Goal: Task Accomplishment & Management: Complete application form

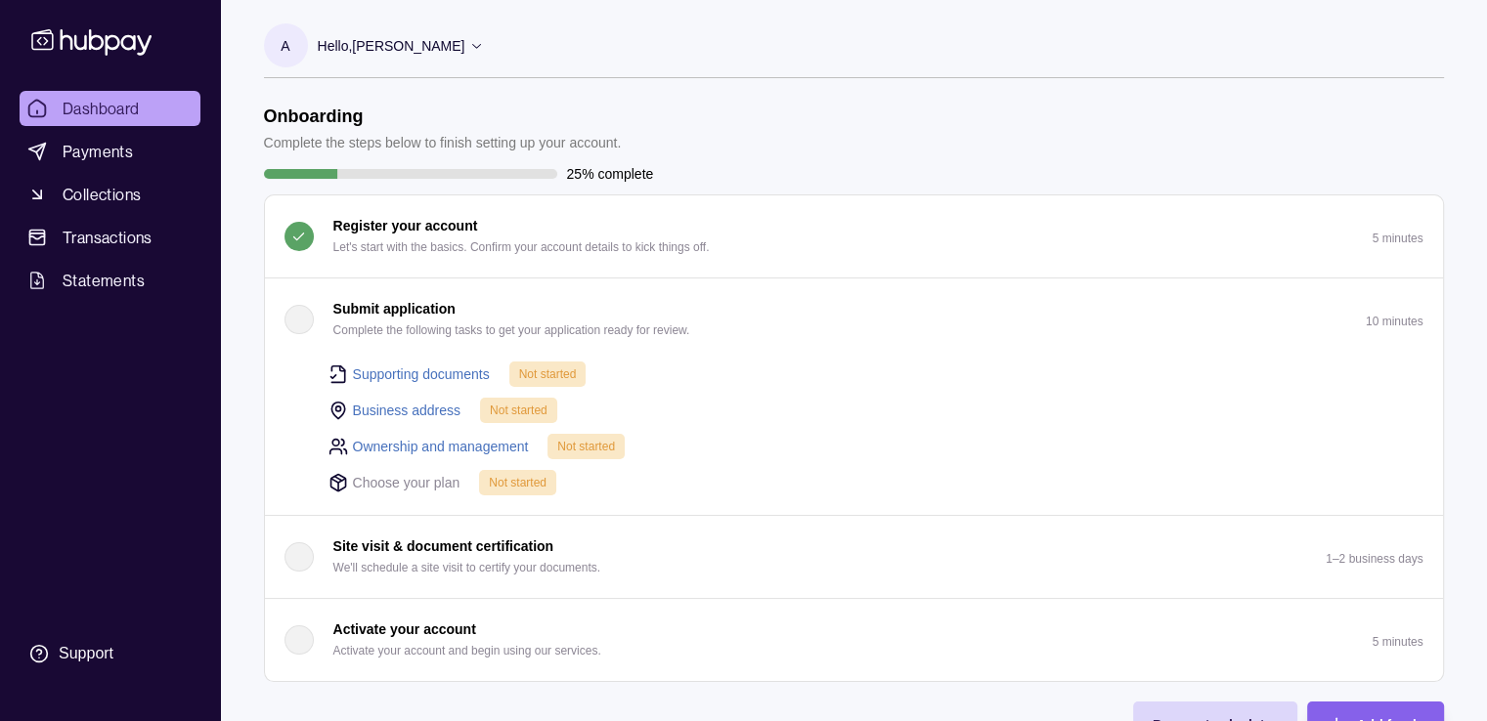
click at [465, 370] on link "Supporting documents" at bounding box center [421, 375] width 137 height 22
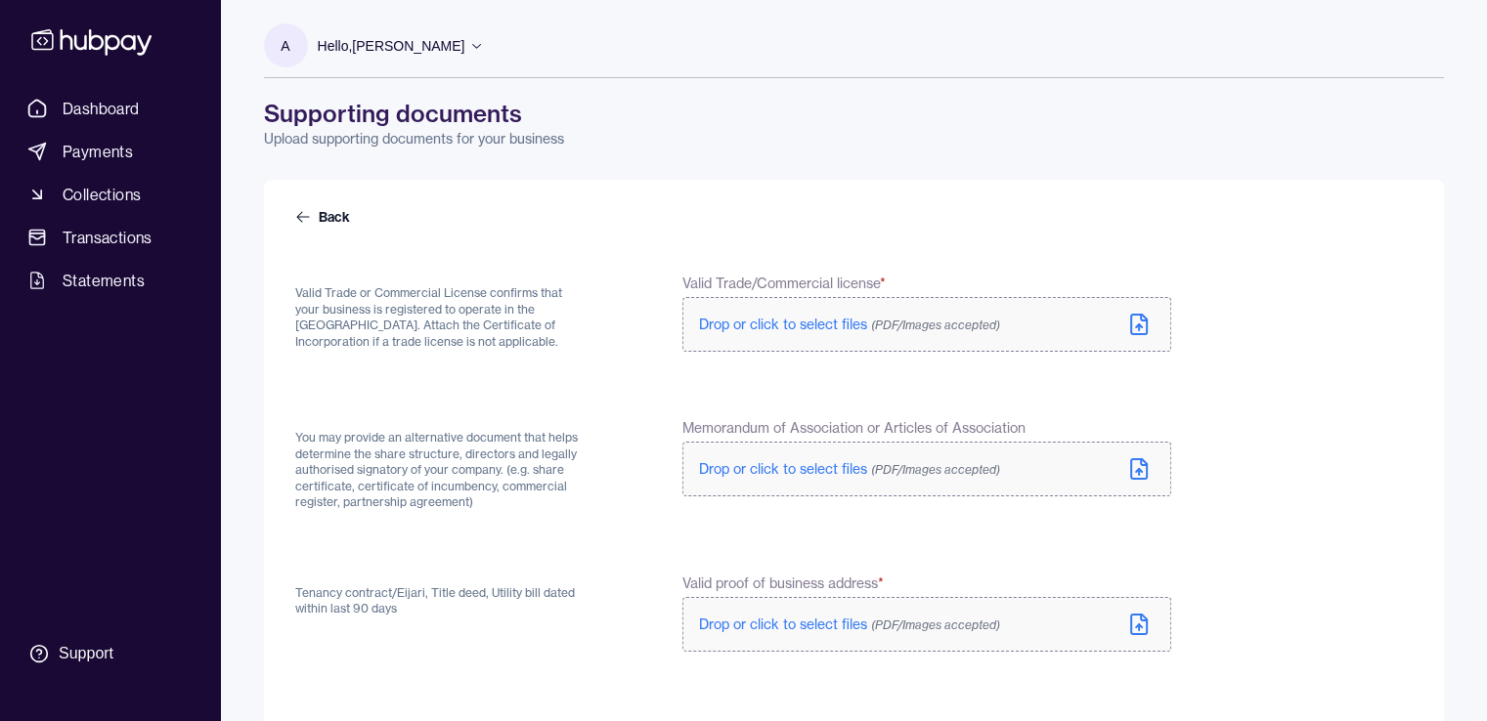
click at [774, 329] on span "Drop or click to select files (PDF/Images accepted)" at bounding box center [849, 325] width 301 height 18
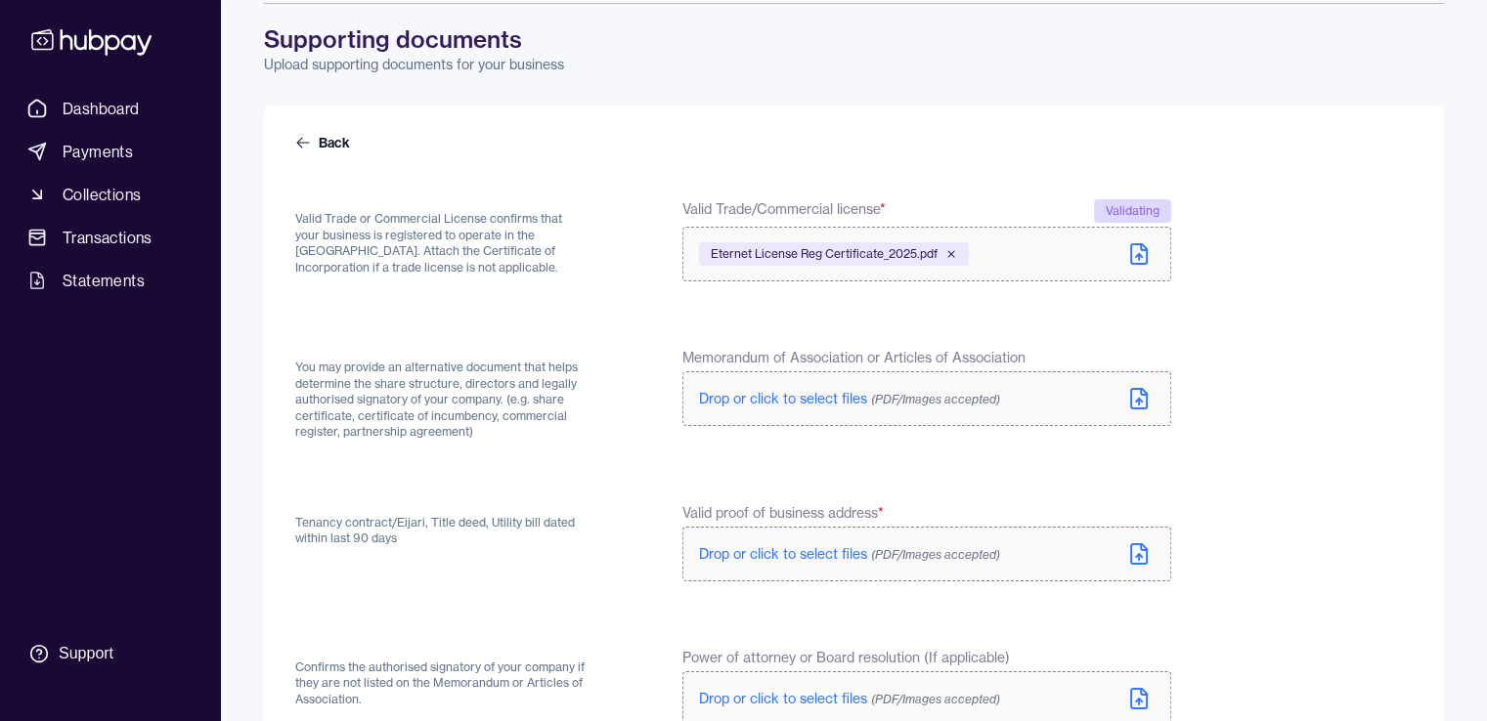
scroll to position [4, 0]
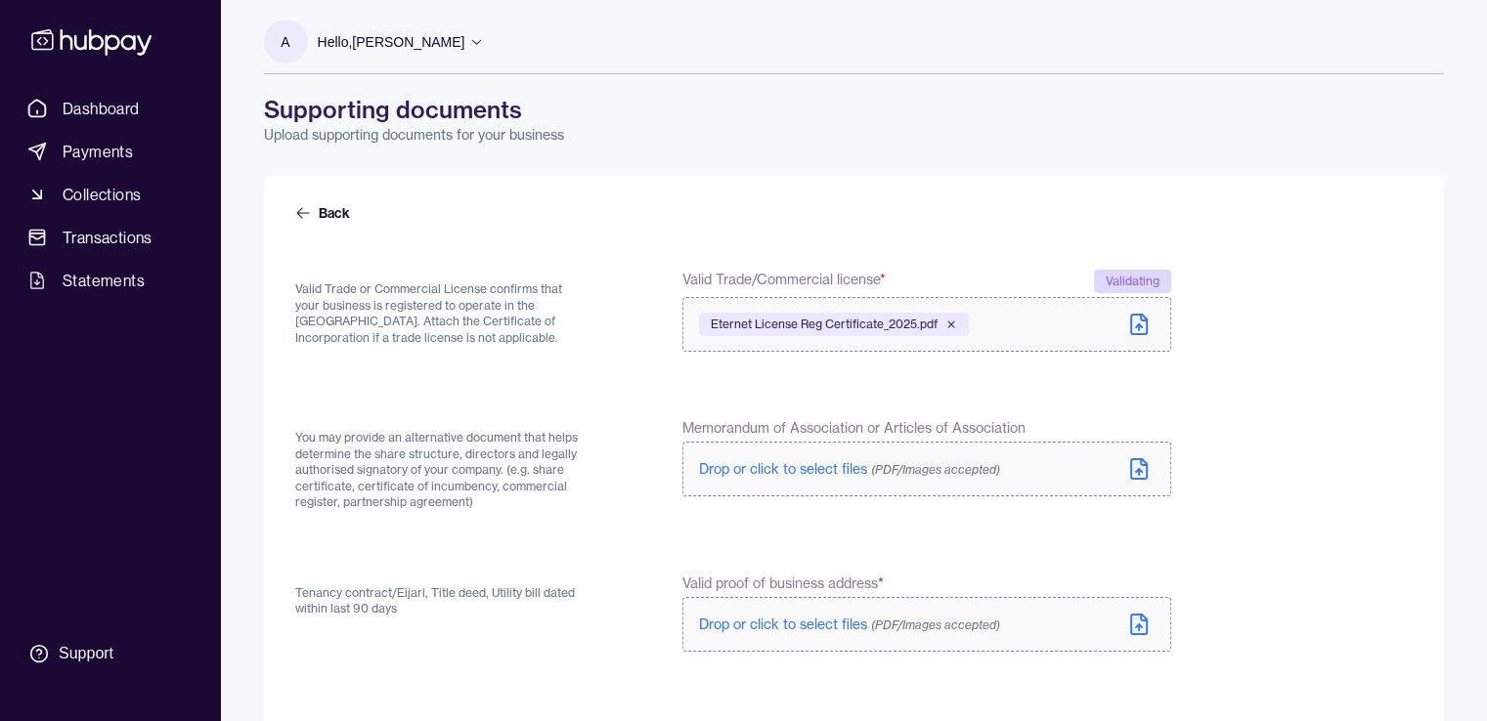
click at [1142, 467] on icon at bounding box center [1138, 468] width 23 height 23
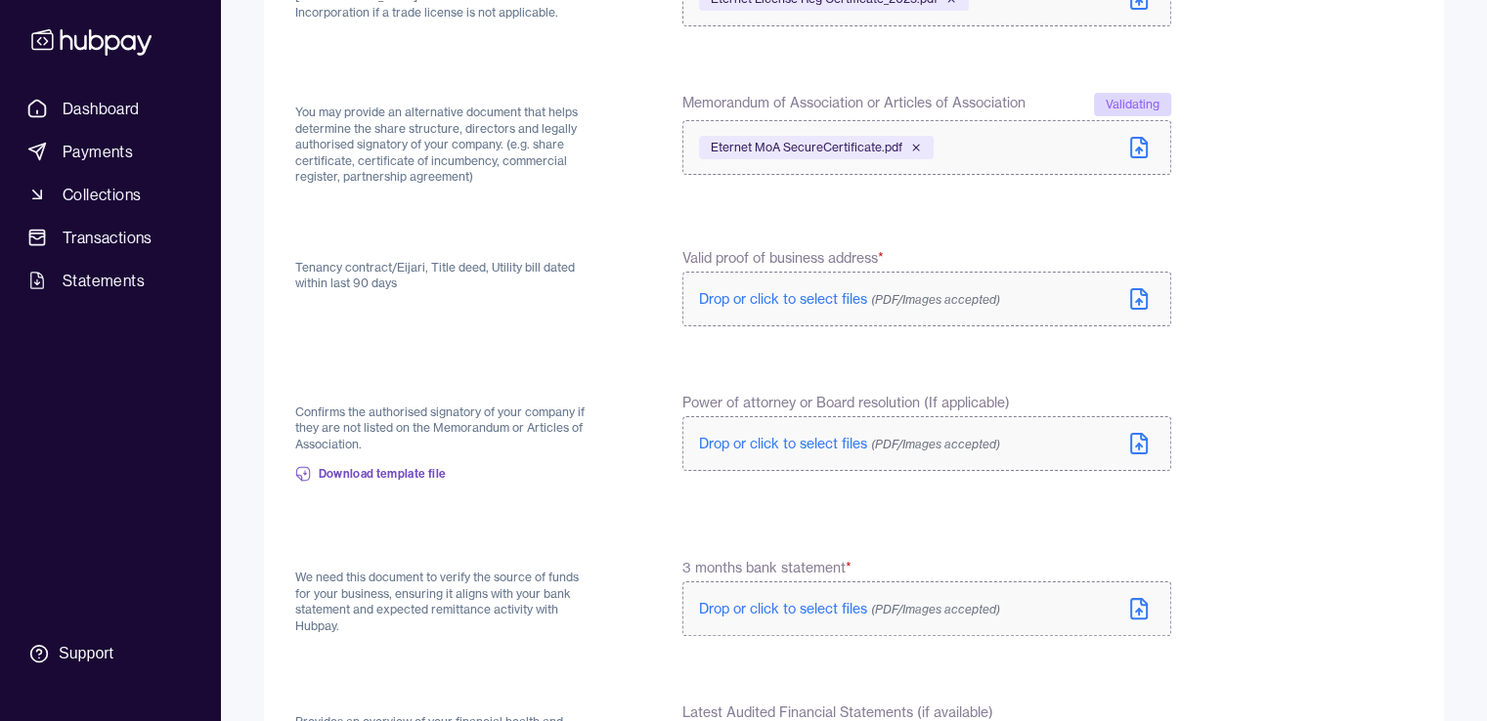
click at [743, 303] on span "Drop or click to select files (PDF/Images accepted)" at bounding box center [849, 299] width 301 height 18
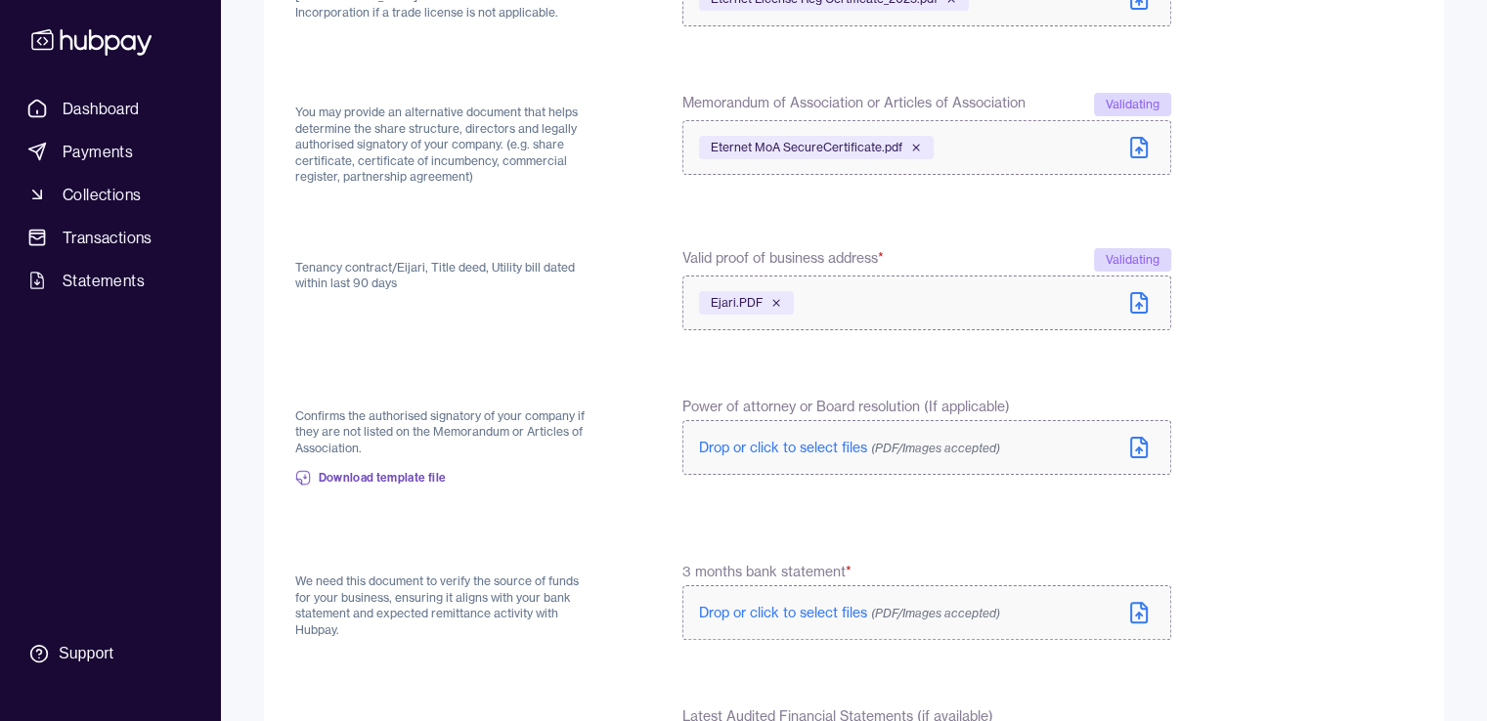
click at [399, 472] on span "Download template file" at bounding box center [383, 478] width 128 height 16
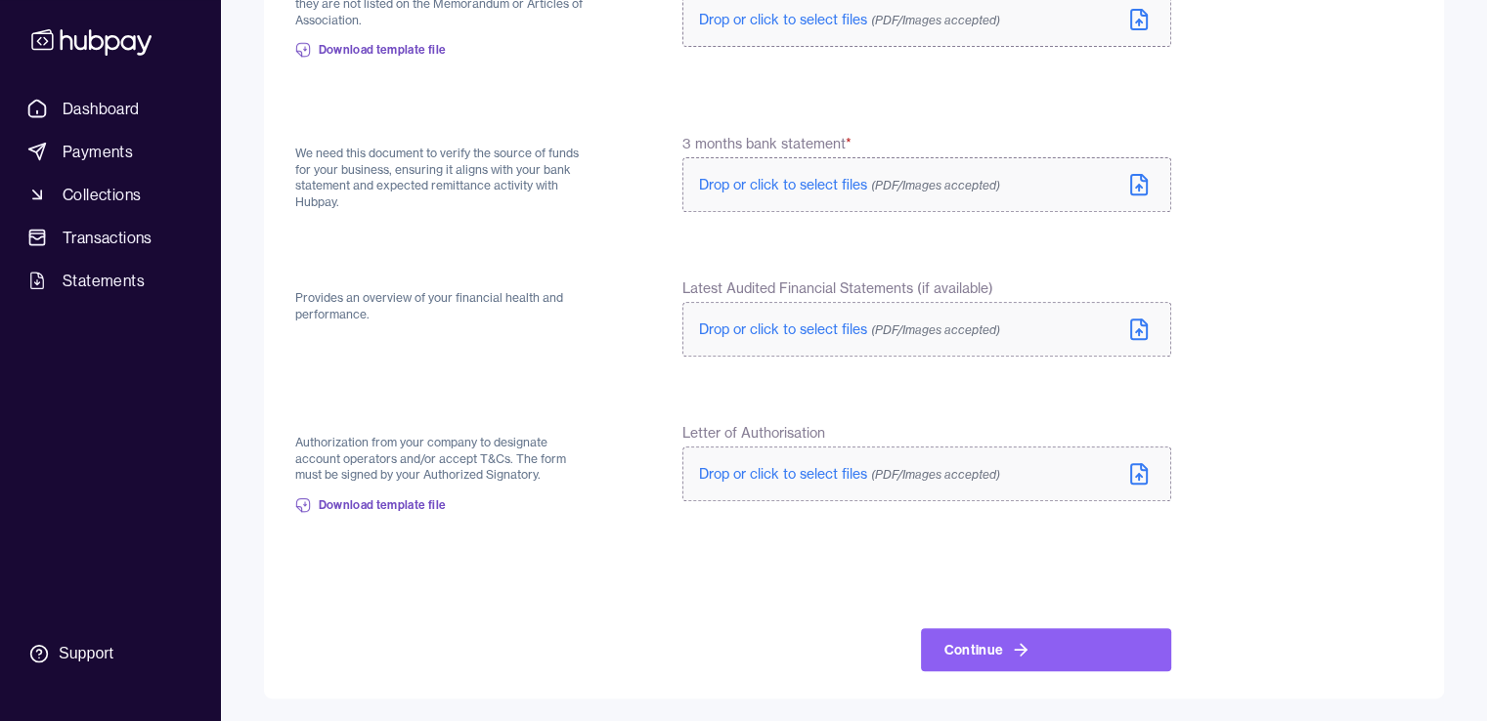
scroll to position [751, 0]
click at [1021, 654] on icon at bounding box center [1021, 649] width 20 height 20
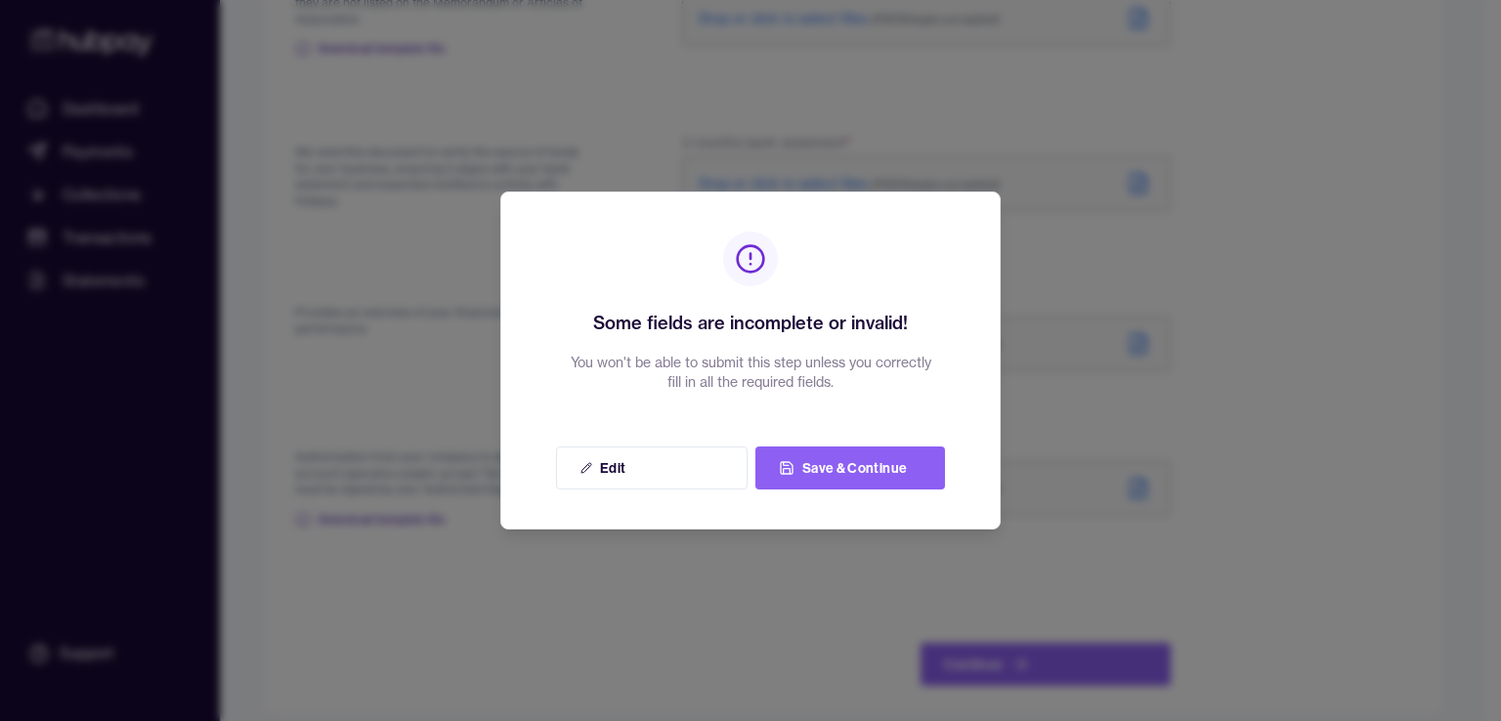
click at [863, 464] on button "Save & Continue" at bounding box center [851, 468] width 190 height 43
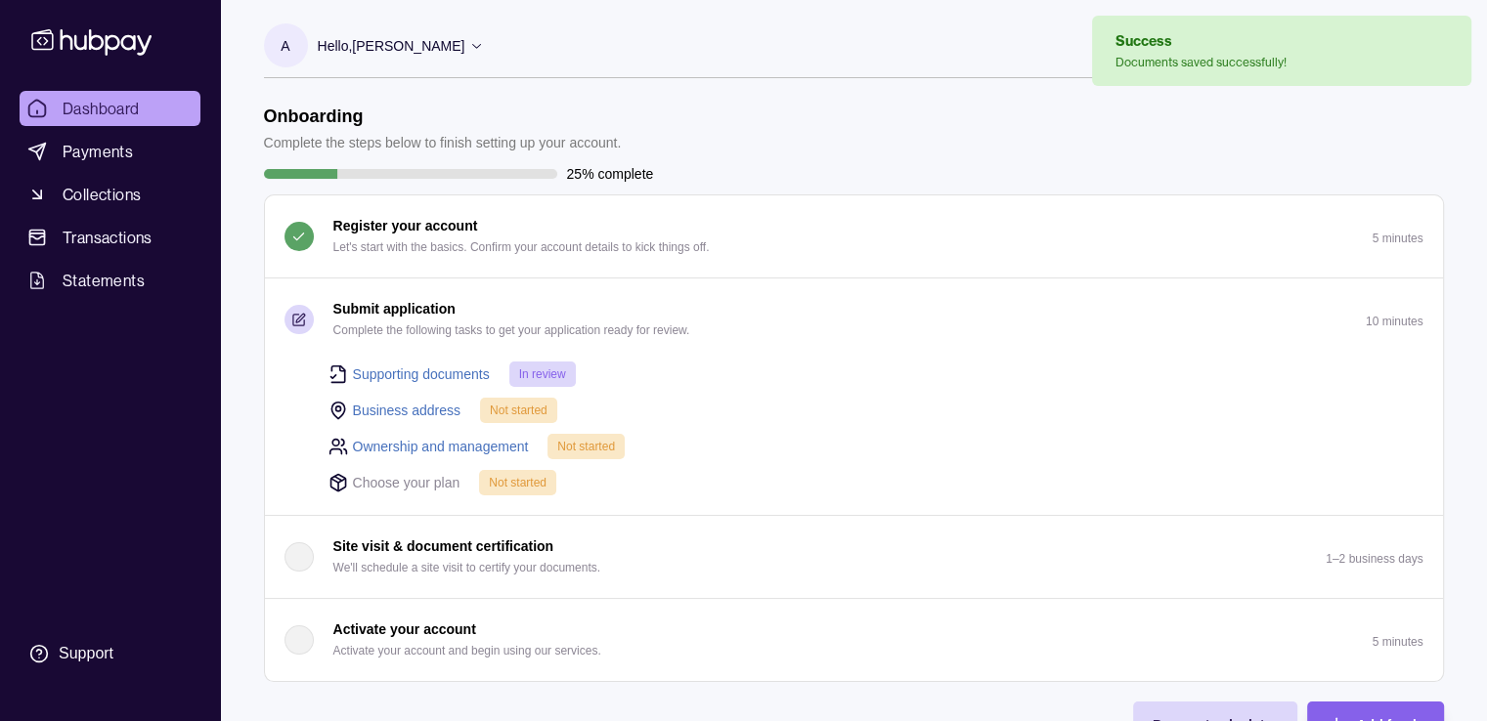
click at [414, 407] on link "Business address" at bounding box center [407, 411] width 109 height 22
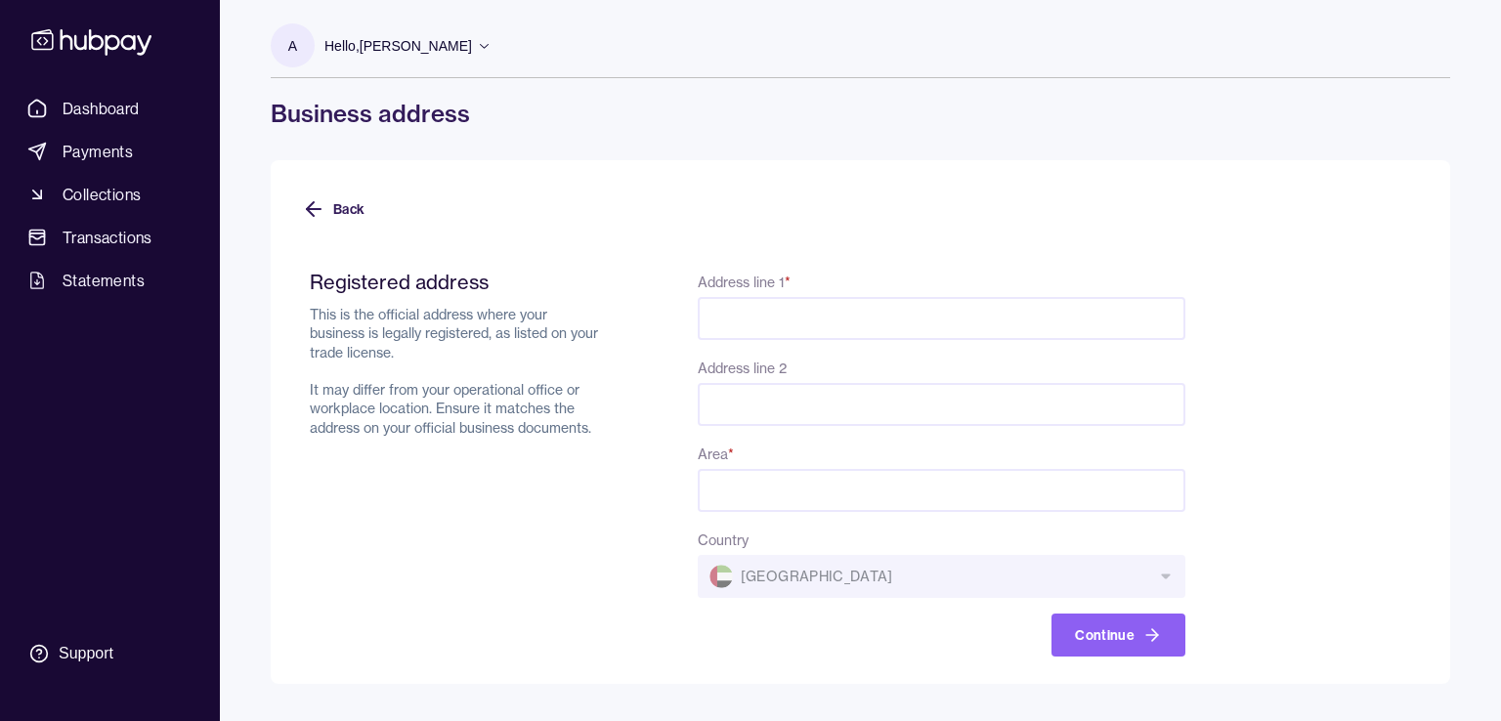
click at [314, 202] on icon at bounding box center [310, 209] width 7 height 14
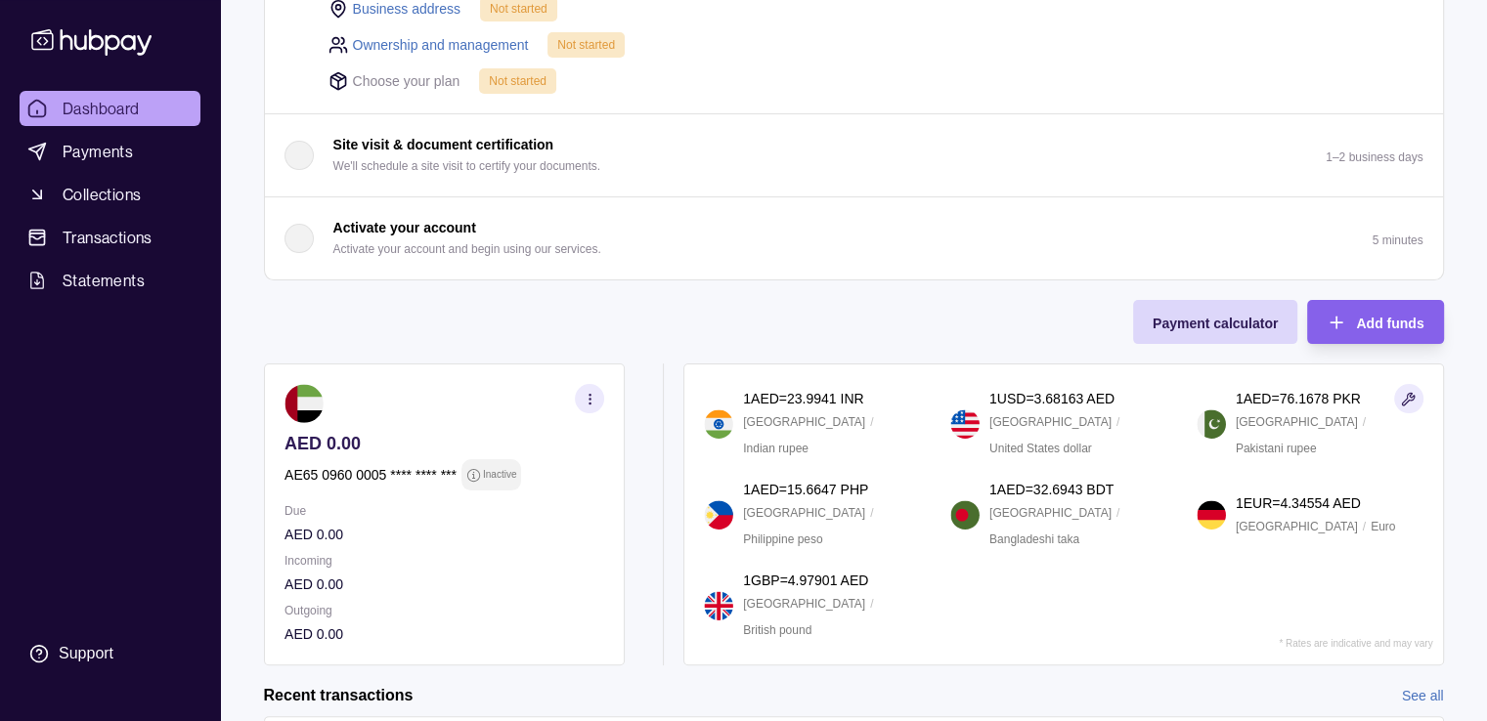
scroll to position [596, 0]
